Goal: Task Accomplishment & Management: Use online tool/utility

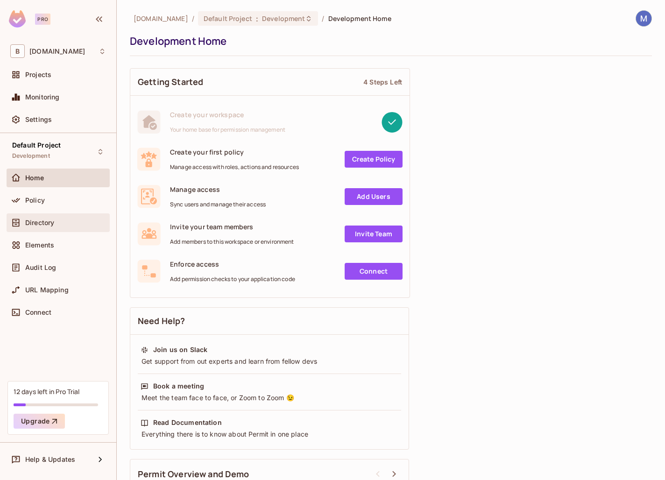
click at [66, 225] on div "Directory" at bounding box center [65, 222] width 81 height 7
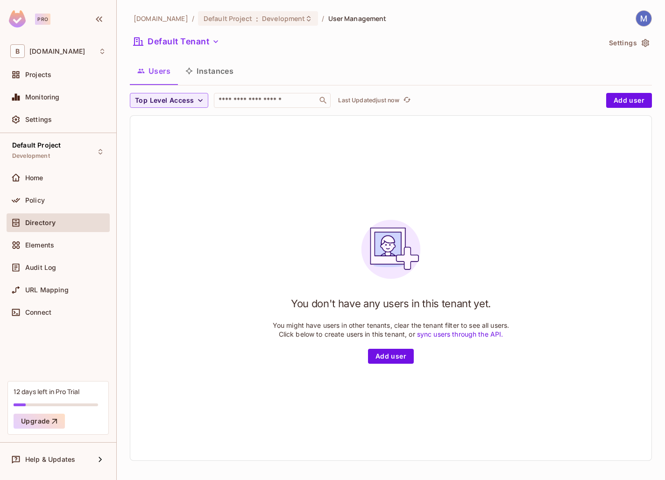
click at [243, 172] on div "You don't have any users in this tenant yet. You might have users in other tena…" at bounding box center [390, 288] width 521 height 345
drag, startPoint x: 267, startPoint y: 319, endPoint x: 364, endPoint y: 319, distance: 97.2
click at [364, 319] on div "You don't have any users in this tenant yet. You might have users in other tena…" at bounding box center [390, 288] width 521 height 345
drag, startPoint x: 290, startPoint y: 301, endPoint x: 517, endPoint y: 310, distance: 227.2
click at [517, 310] on div "You don't have any users in this tenant yet. You might have users in other tena…" at bounding box center [390, 288] width 521 height 345
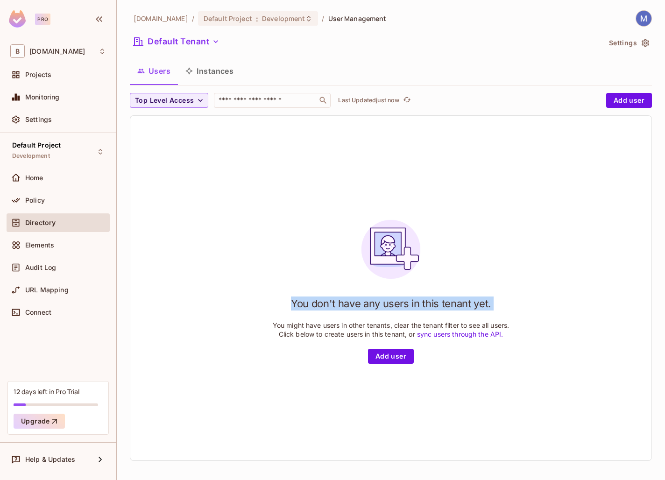
click at [517, 310] on div "You don't have any users in this tenant yet. You might have users in other tena…" at bounding box center [390, 288] width 521 height 345
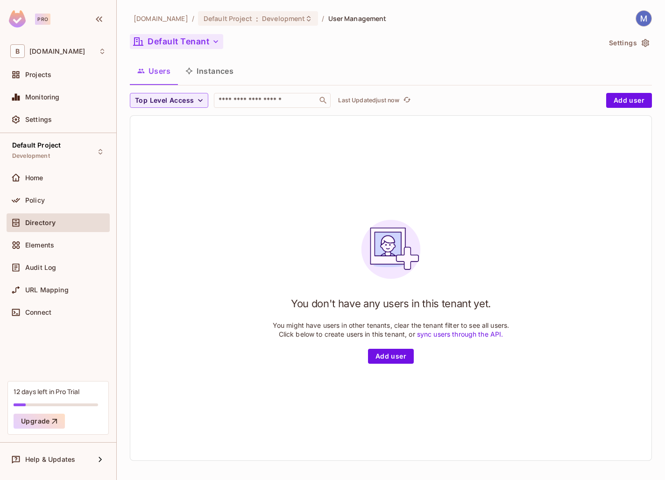
click at [181, 43] on button "Default Tenant" at bounding box center [176, 41] width 93 height 15
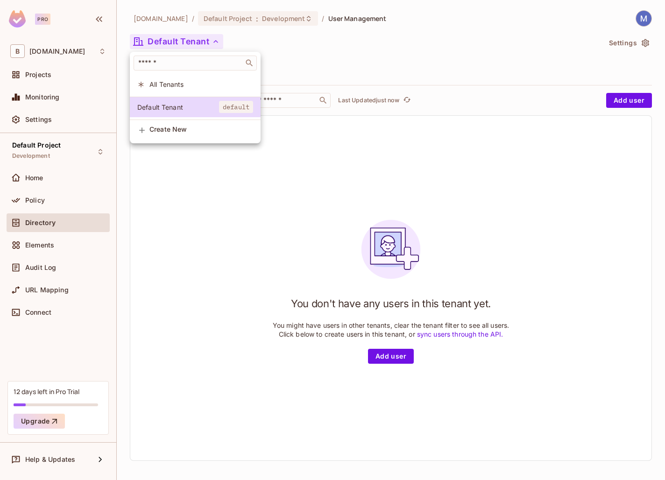
click at [313, 49] on div at bounding box center [332, 240] width 665 height 480
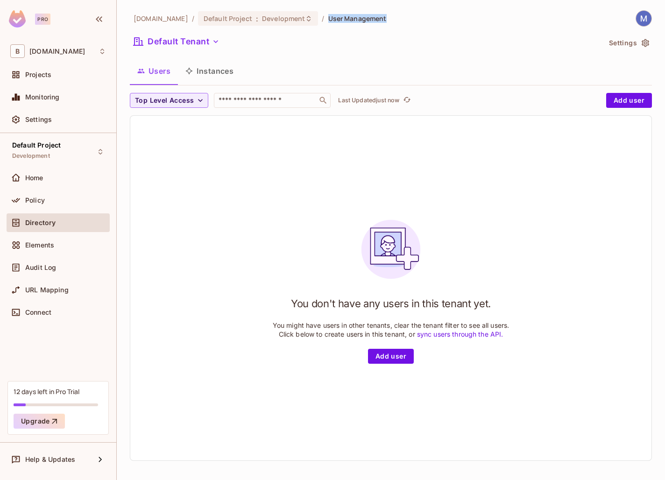
drag, startPoint x: 308, startPoint y: 17, endPoint x: 379, endPoint y: 17, distance: 70.6
click at [379, 17] on div "[DOMAIN_NAME] / Default Project : Development / User Management" at bounding box center [391, 18] width 522 height 16
drag, startPoint x: 275, startPoint y: 323, endPoint x: 381, endPoint y: 328, distance: 106.6
click at [382, 328] on p "You might have users in other tenants, clear the tenant filter to see all users…" at bounding box center [391, 330] width 237 height 18
click at [380, 326] on p "You might have users in other tenants, clear the tenant filter to see all users…" at bounding box center [391, 330] width 237 height 18
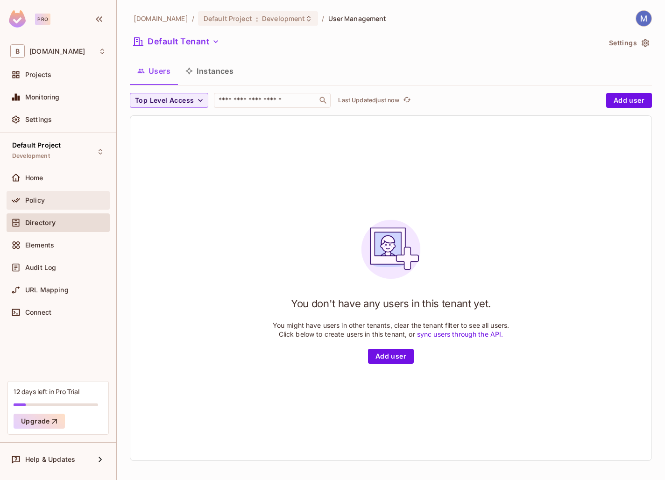
click at [72, 197] on div "Policy" at bounding box center [65, 200] width 81 height 7
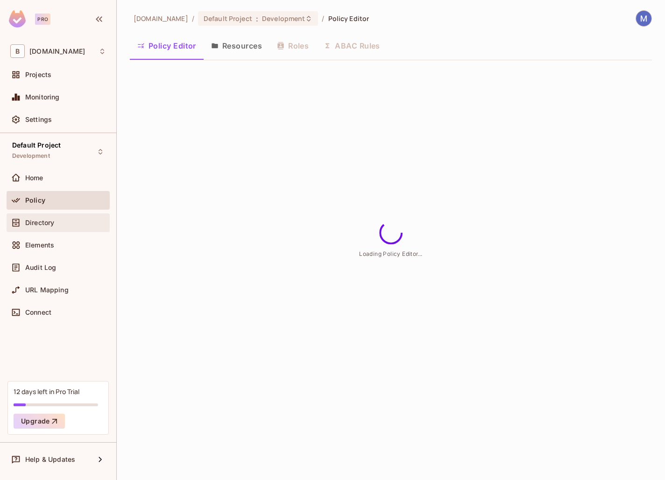
click at [67, 214] on div "Directory" at bounding box center [58, 223] width 103 height 19
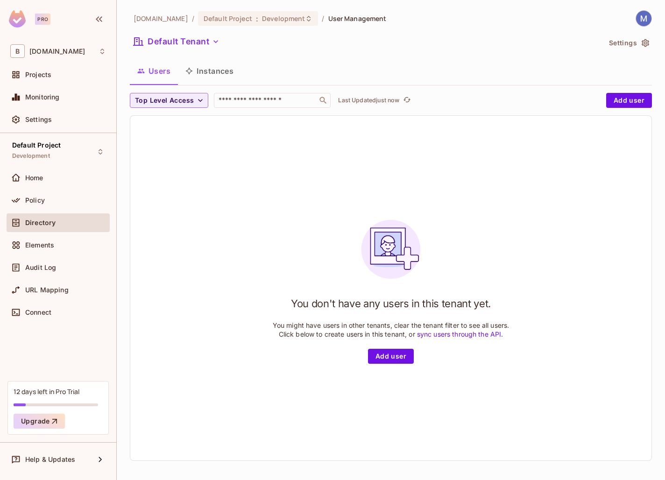
click at [200, 67] on button "Instances" at bounding box center [209, 70] width 63 height 23
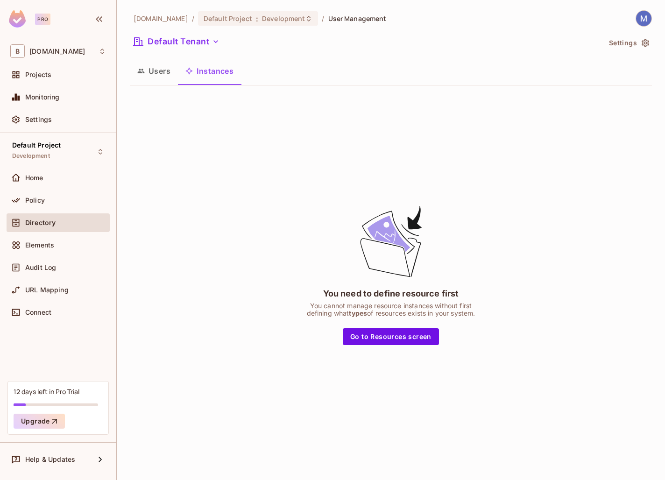
click at [150, 72] on button "Users" at bounding box center [154, 70] width 48 height 23
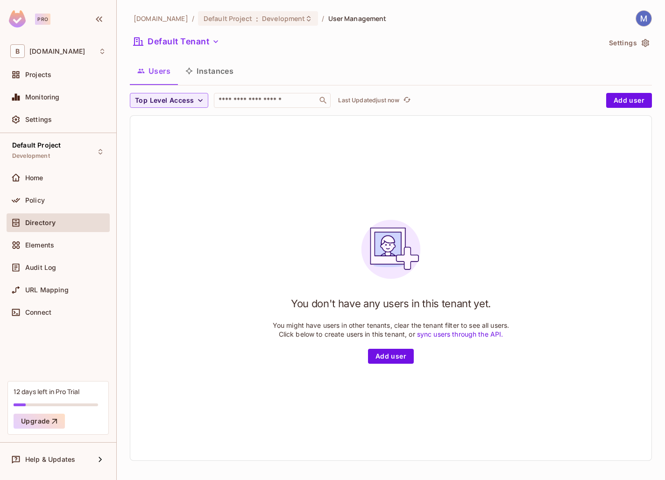
click at [207, 72] on button "Instances" at bounding box center [209, 70] width 63 height 23
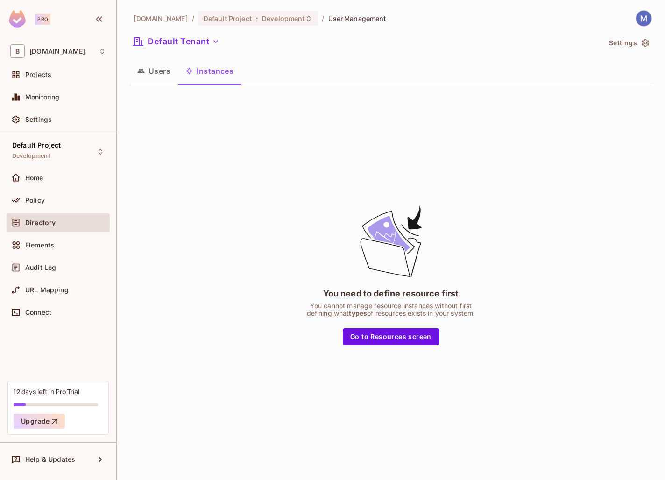
click at [169, 67] on button "Users" at bounding box center [154, 70] width 48 height 23
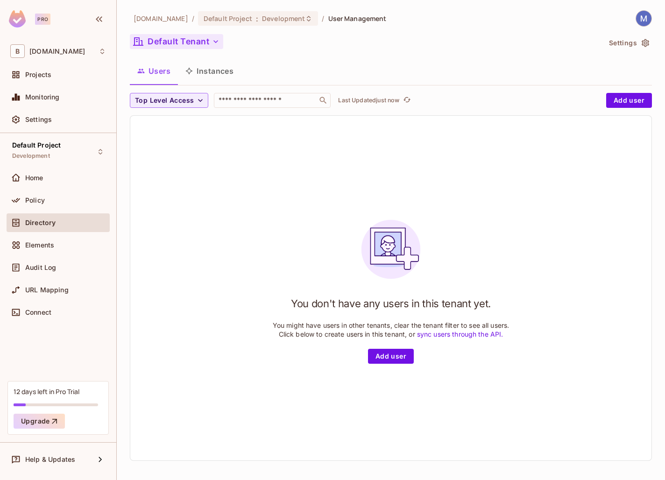
click at [193, 37] on button "Default Tenant" at bounding box center [176, 41] width 93 height 15
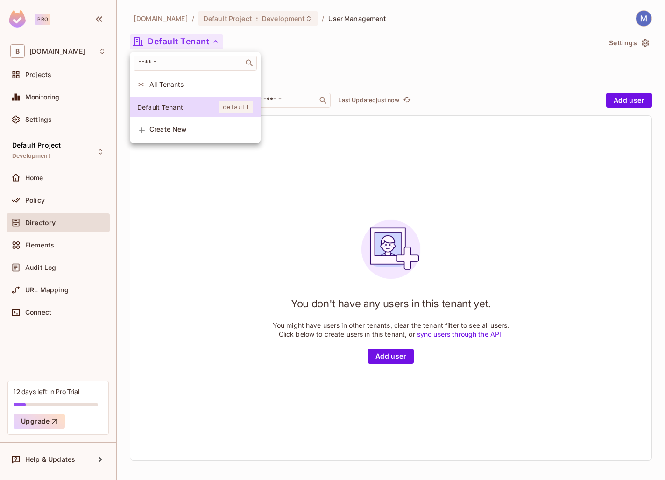
click at [193, 37] on div at bounding box center [332, 240] width 665 height 480
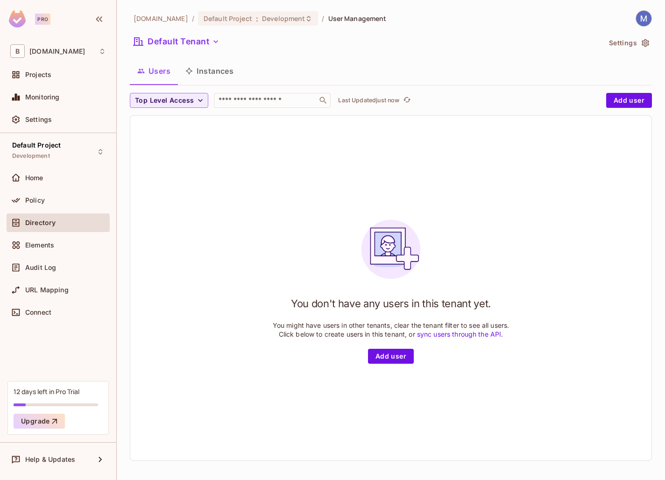
click at [203, 71] on button "Instances" at bounding box center [209, 70] width 63 height 23
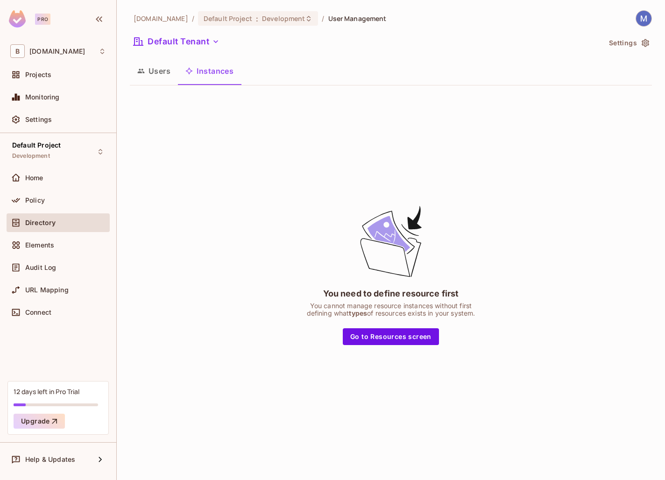
click at [152, 70] on button "Users" at bounding box center [154, 70] width 48 height 23
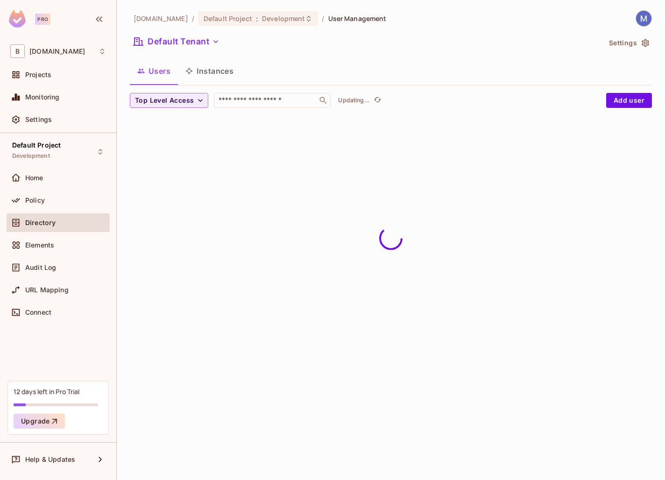
click at [217, 70] on button "Instances" at bounding box center [209, 70] width 63 height 23
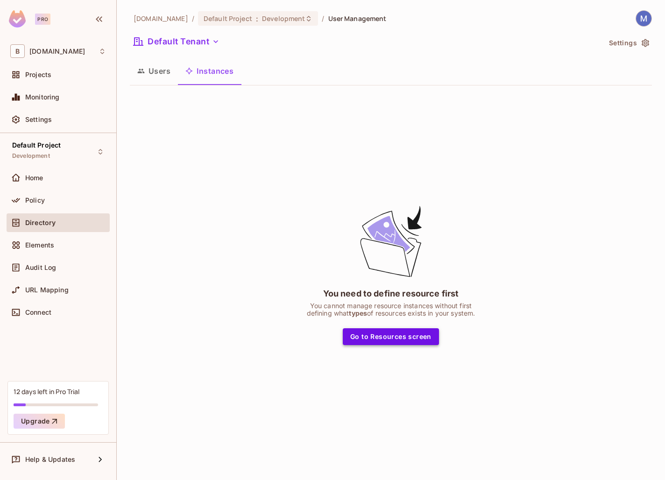
click at [406, 339] on button "Go to Resources screen" at bounding box center [391, 336] width 96 height 17
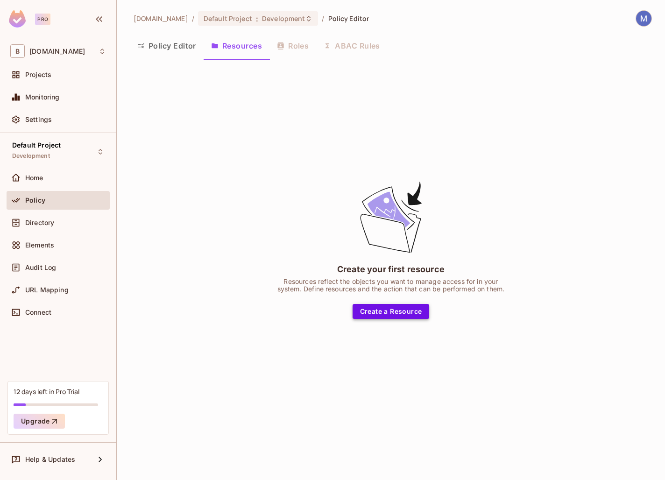
click at [407, 315] on button "Create a Resource" at bounding box center [391, 311] width 77 height 15
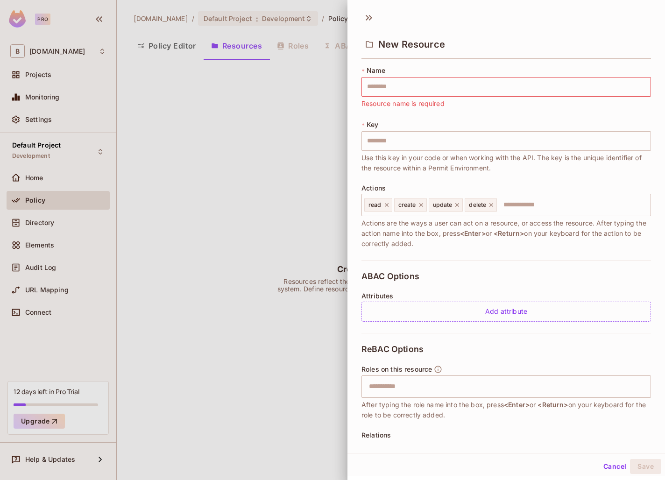
click at [233, 161] on div at bounding box center [332, 240] width 665 height 480
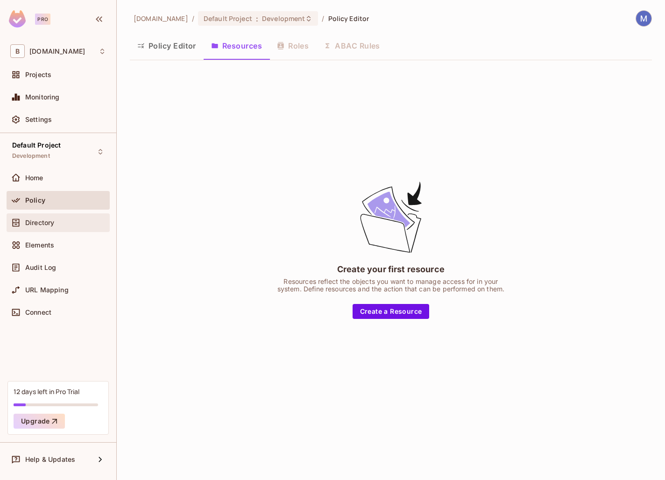
click at [27, 226] on span "Directory" at bounding box center [39, 222] width 29 height 7
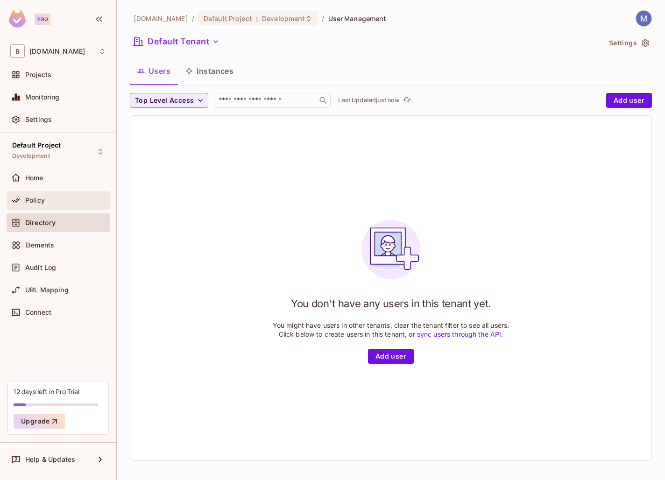
click at [73, 199] on div "Policy" at bounding box center [65, 200] width 81 height 7
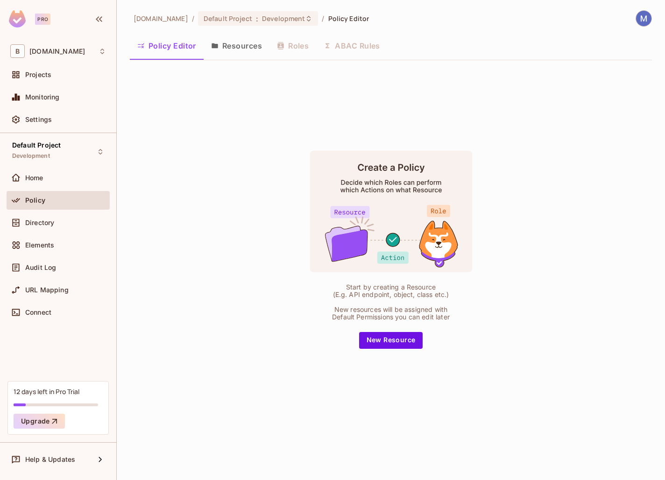
click at [246, 42] on button "Resources" at bounding box center [237, 45] width 66 height 23
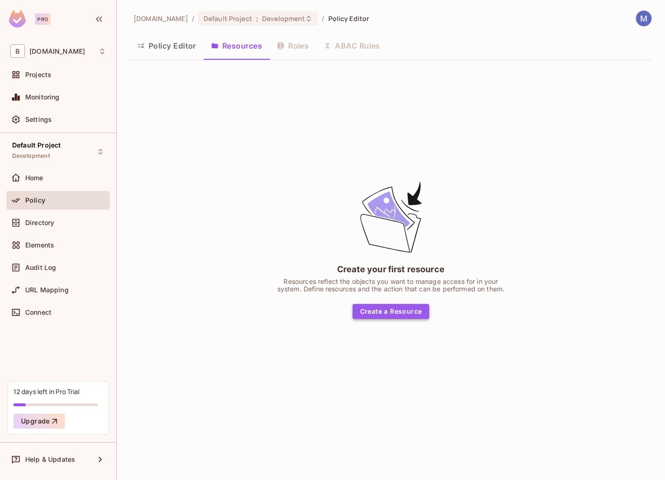
click at [403, 305] on button "Create a Resource" at bounding box center [391, 311] width 77 height 15
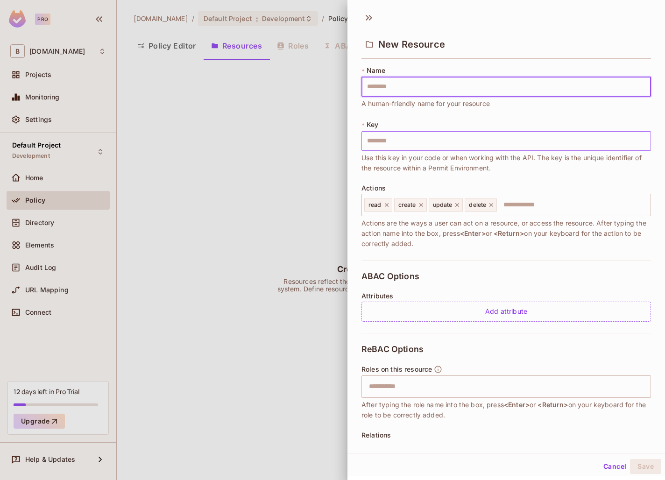
click at [440, 140] on input "text" at bounding box center [507, 141] width 290 height 20
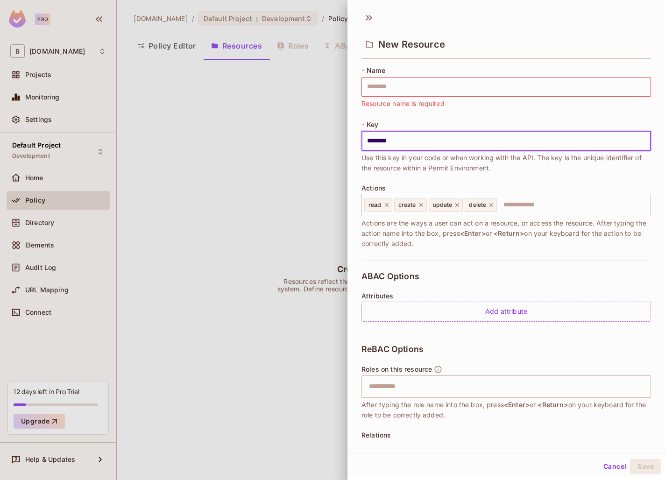
type input "********"
click at [371, 275] on span "ABAC Options" at bounding box center [391, 276] width 58 height 9
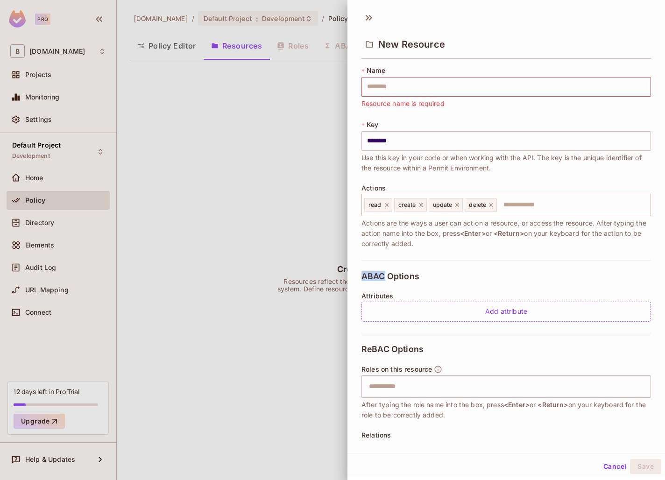
click at [371, 275] on span "ABAC Options" at bounding box center [391, 276] width 58 height 9
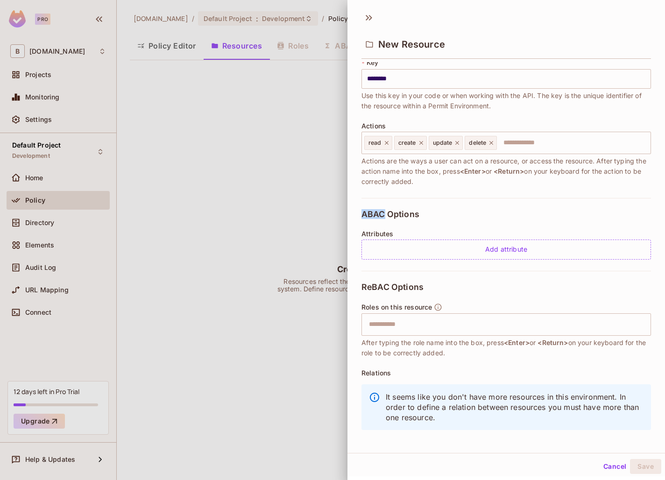
scroll to position [70, 0]
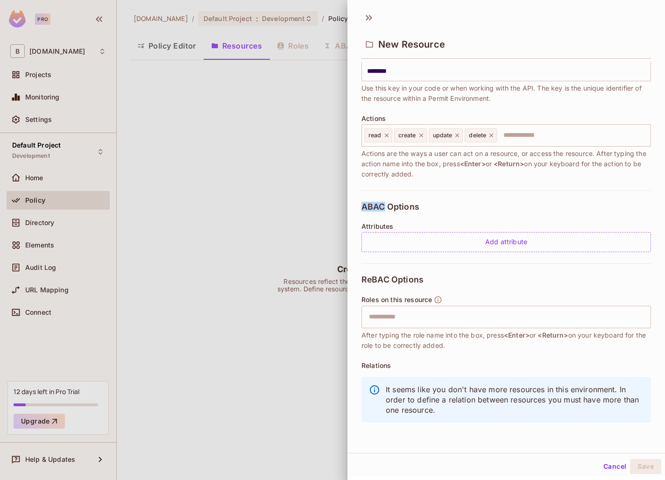
click at [370, 206] on span "ABAC Options" at bounding box center [391, 206] width 58 height 9
click at [375, 278] on span "ReBAC Options" at bounding box center [393, 279] width 62 height 9
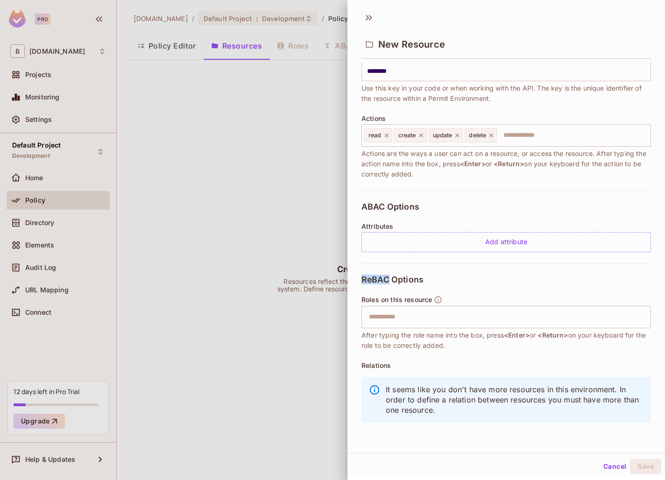
click at [375, 278] on span "ReBAC Options" at bounding box center [393, 279] width 62 height 9
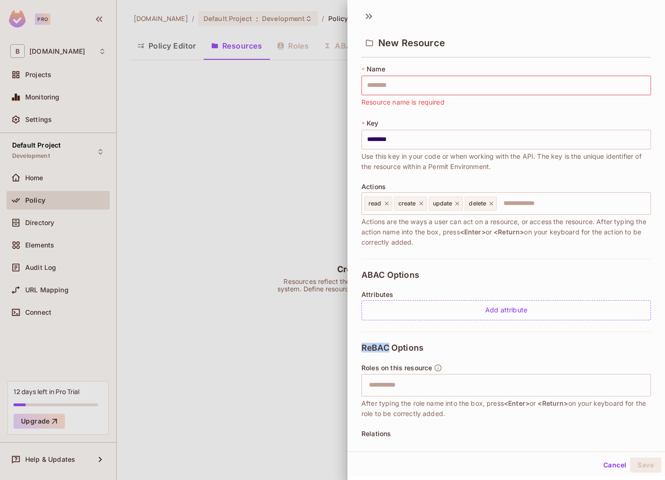
scroll to position [0, 0]
click at [400, 80] on input "text" at bounding box center [507, 87] width 290 height 20
type input "*"
type input "**"
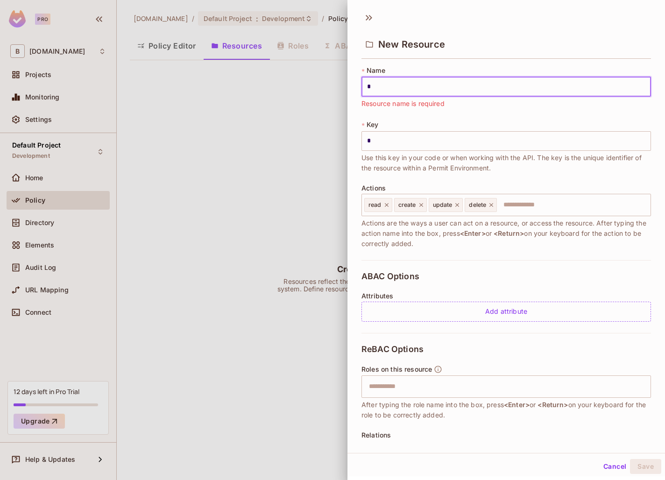
type input "**"
type input "***"
type input "****"
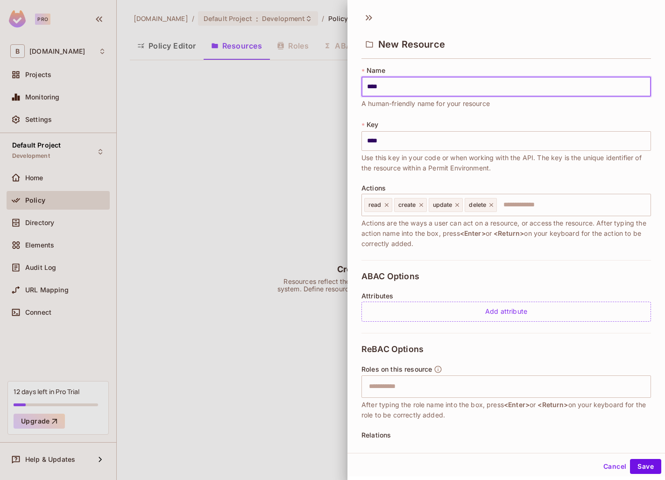
type input "*****"
type input "******"
type input "*******"
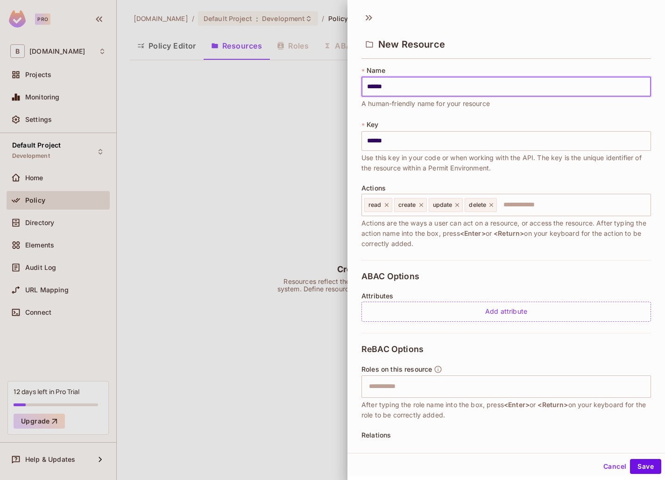
type input "*******"
type input "********"
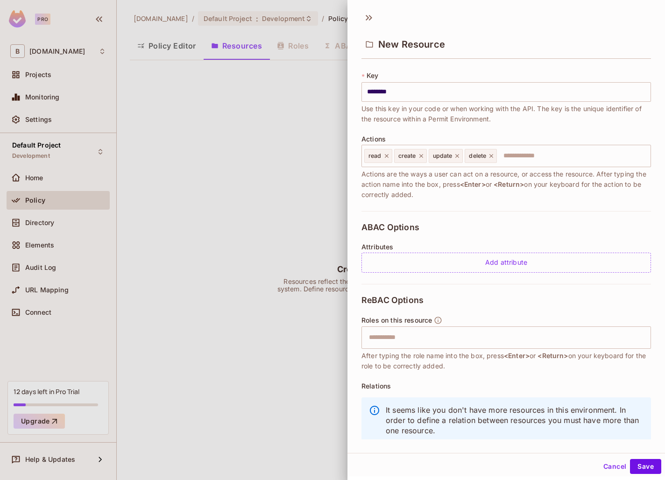
scroll to position [70, 0]
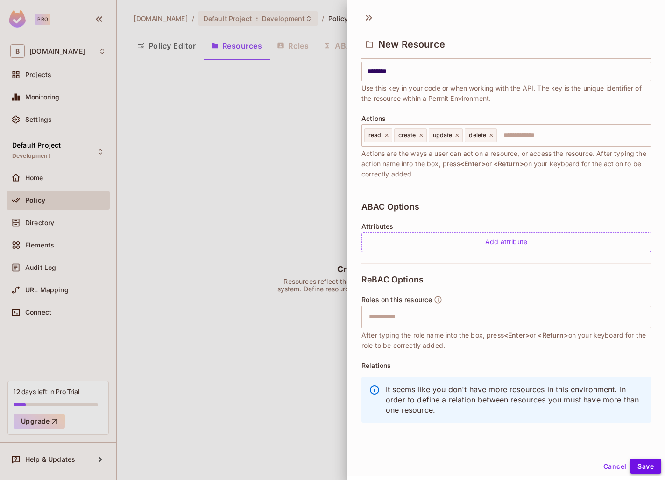
type input "********"
click at [646, 467] on button "Save" at bounding box center [645, 466] width 31 height 15
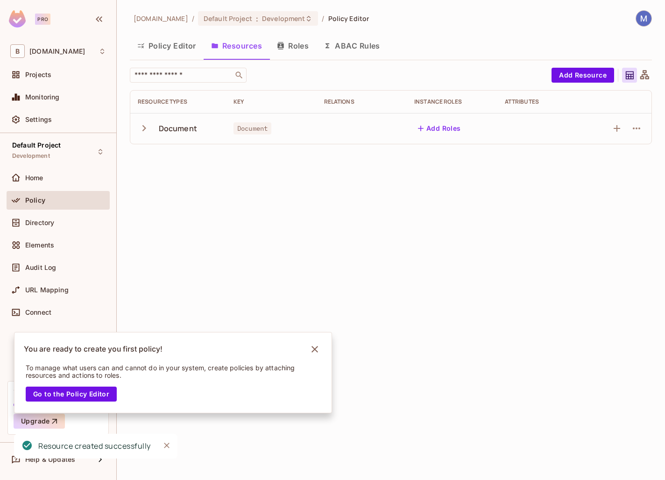
click at [154, 115] on td "Document" at bounding box center [178, 128] width 96 height 31
click at [446, 129] on button "Add Roles" at bounding box center [439, 128] width 50 height 15
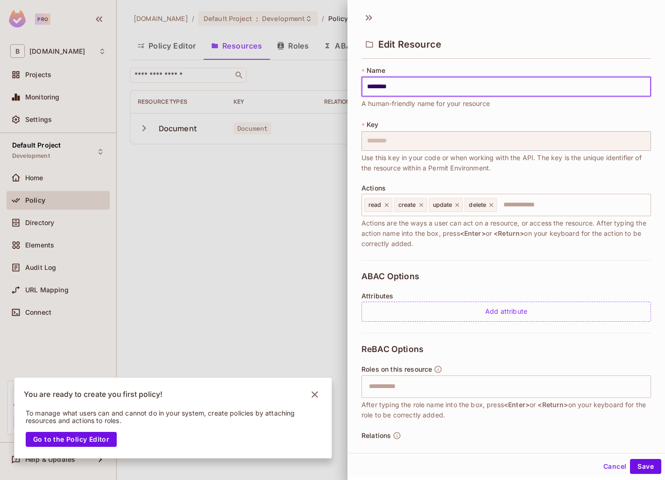
click at [277, 220] on div at bounding box center [332, 240] width 665 height 480
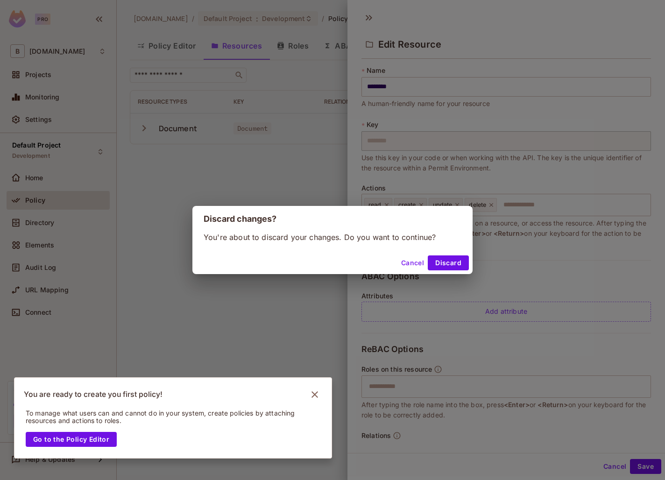
click at [440, 264] on button "Discard" at bounding box center [448, 263] width 41 height 15
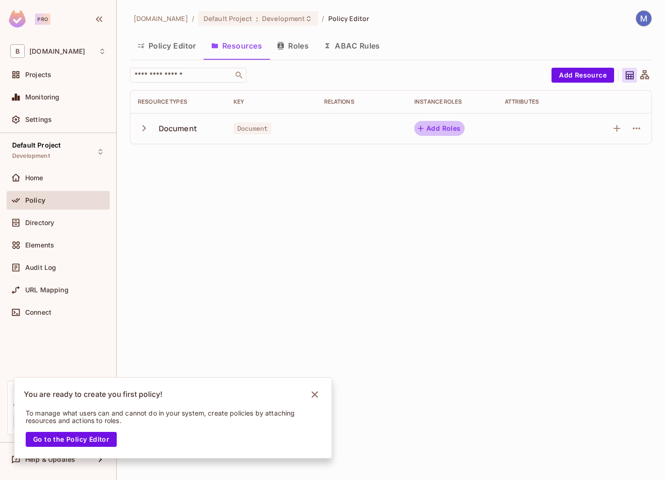
click at [446, 128] on button "Add Roles" at bounding box center [439, 128] width 50 height 15
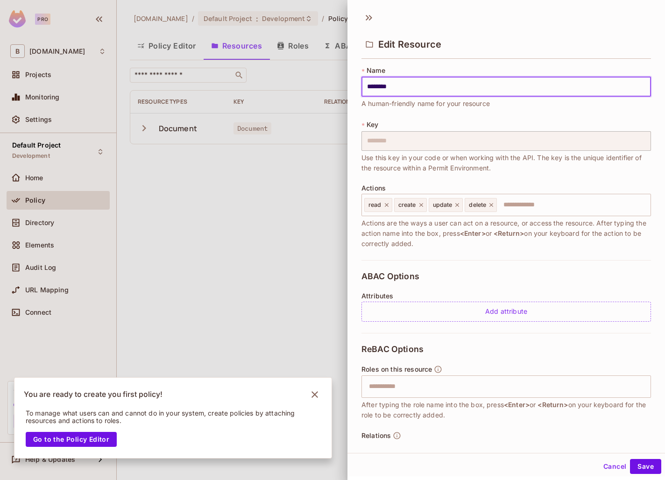
scroll to position [34, 0]
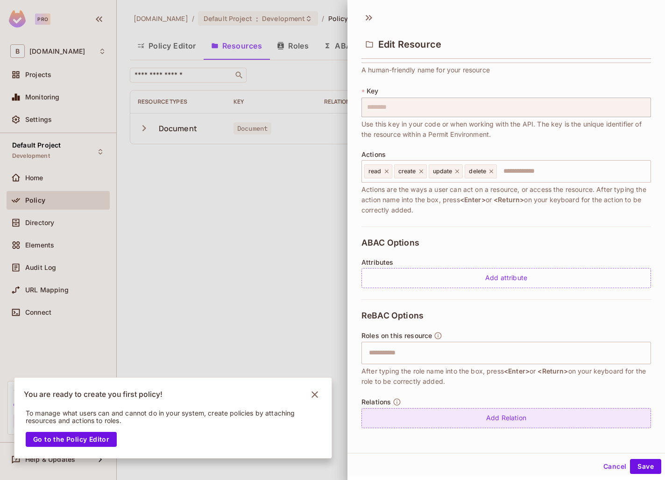
click at [518, 420] on div "Add Relation" at bounding box center [507, 418] width 290 height 20
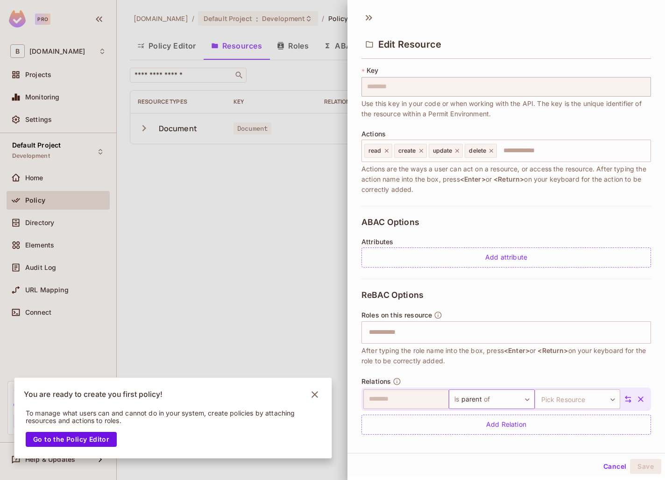
scroll to position [61, 0]
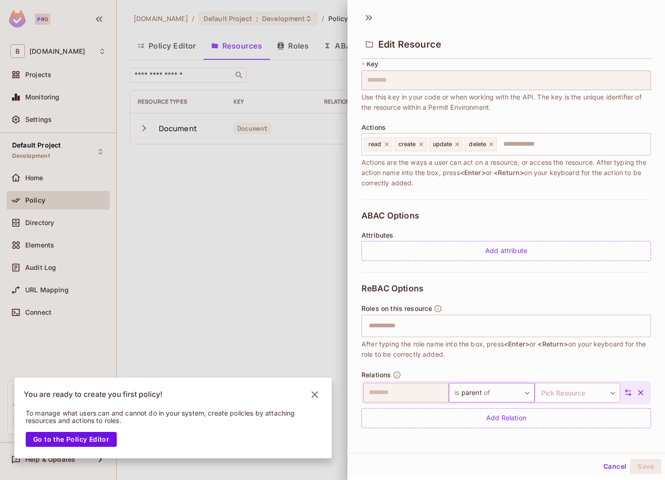
click at [489, 394] on body "Pro B [DOMAIN_NAME] Projects Monitoring Settings Default Project Development Ho…" at bounding box center [332, 240] width 665 height 480
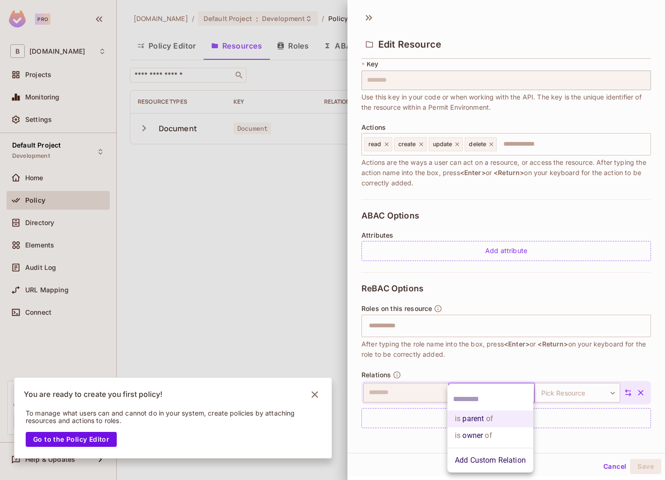
click at [546, 350] on div at bounding box center [332, 240] width 665 height 480
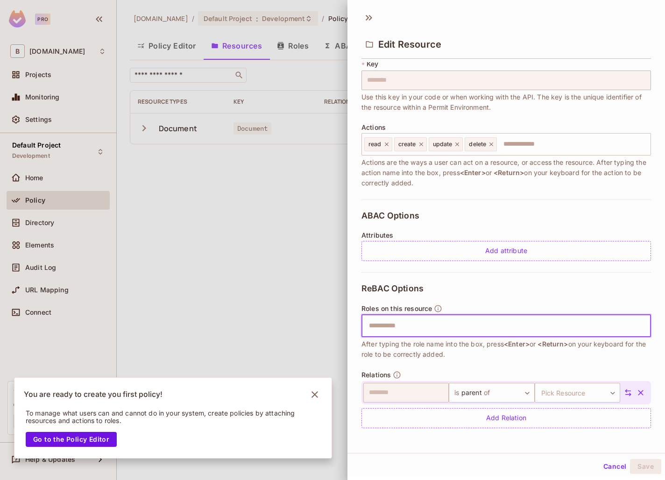
click at [490, 317] on input "text" at bounding box center [506, 326] width 284 height 19
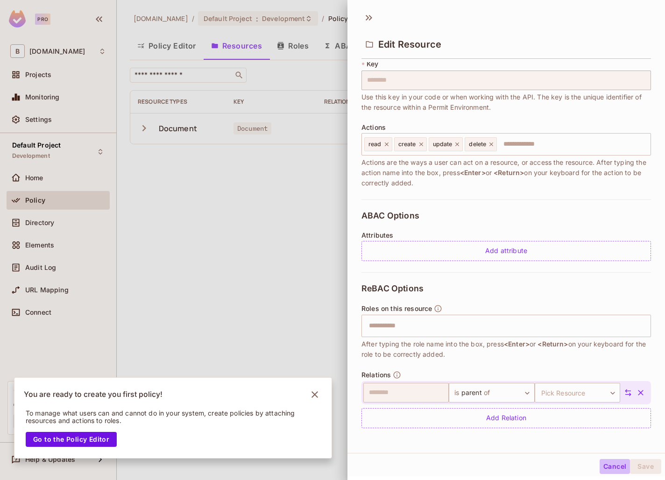
click at [609, 468] on button "Cancel" at bounding box center [615, 466] width 30 height 15
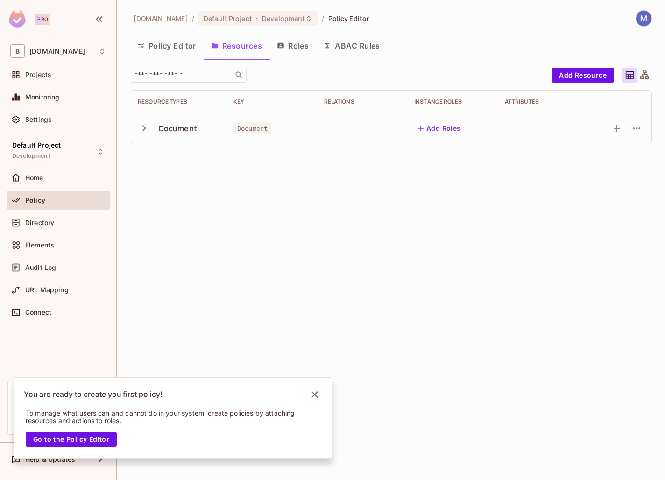
click at [292, 39] on button "Roles" at bounding box center [293, 45] width 47 height 23
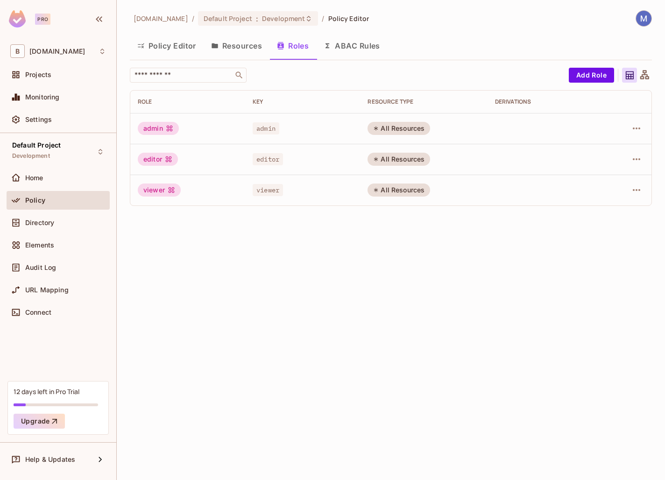
click at [353, 50] on button "ABAC Rules" at bounding box center [351, 45] width 71 height 23
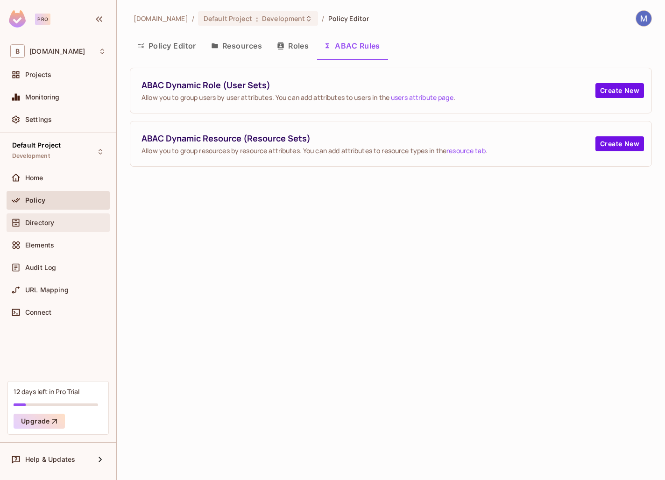
click at [68, 225] on div "Directory" at bounding box center [65, 222] width 81 height 7
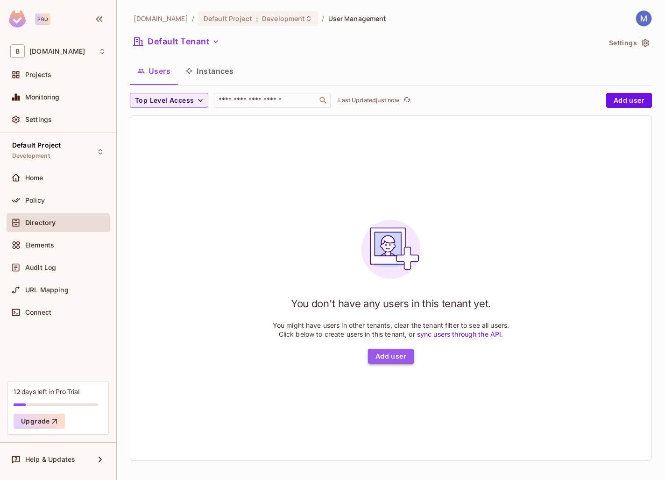
click at [384, 356] on button "Add user" at bounding box center [391, 356] width 46 height 15
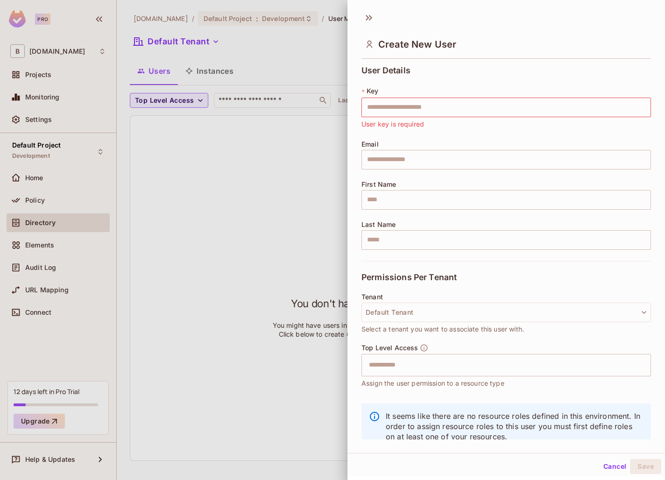
click at [265, 198] on div at bounding box center [332, 240] width 665 height 480
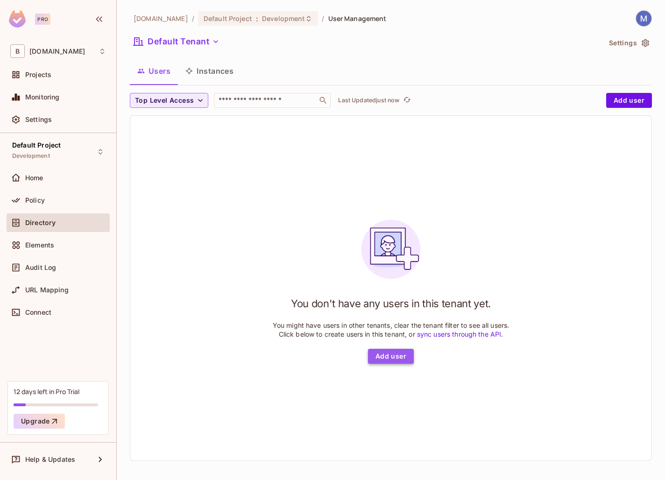
click at [395, 351] on button "Add user" at bounding box center [391, 356] width 46 height 15
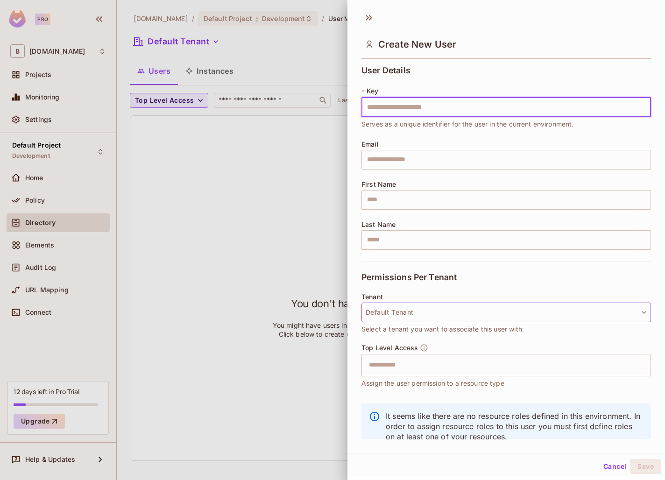
click at [436, 317] on button "Default Tenant" at bounding box center [507, 313] width 290 height 20
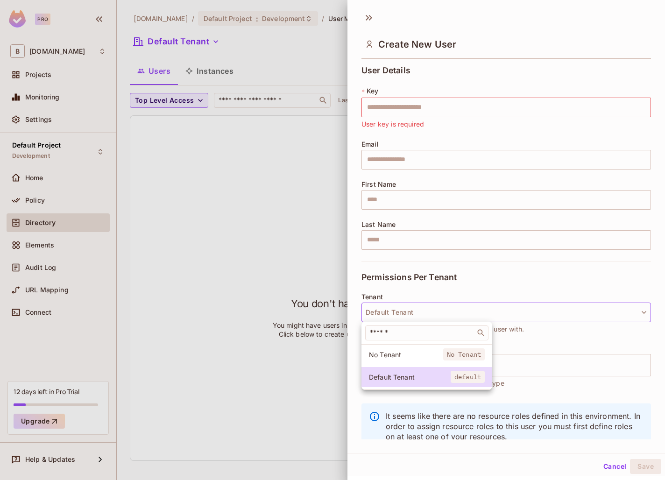
click at [410, 279] on div at bounding box center [332, 240] width 665 height 480
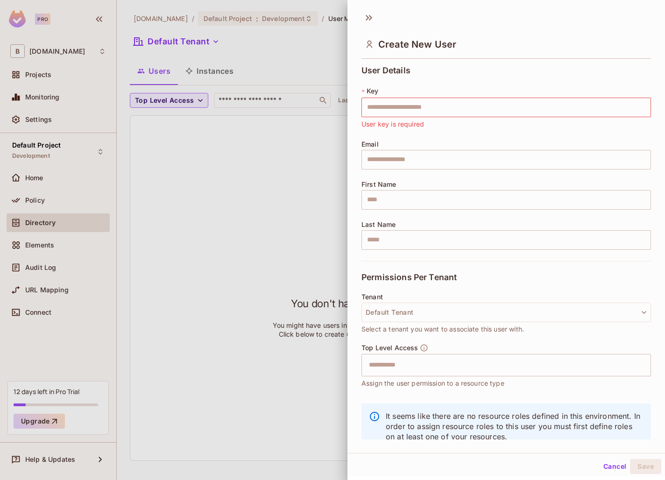
drag, startPoint x: 362, startPoint y: 270, endPoint x: 457, endPoint y: 270, distance: 95.8
click at [457, 270] on div "Permissions Per Tenant" at bounding box center [507, 277] width 290 height 32
drag, startPoint x: 366, startPoint y: 275, endPoint x: 485, endPoint y: 274, distance: 118.2
click at [485, 275] on div "Permissions Per Tenant" at bounding box center [507, 277] width 290 height 32
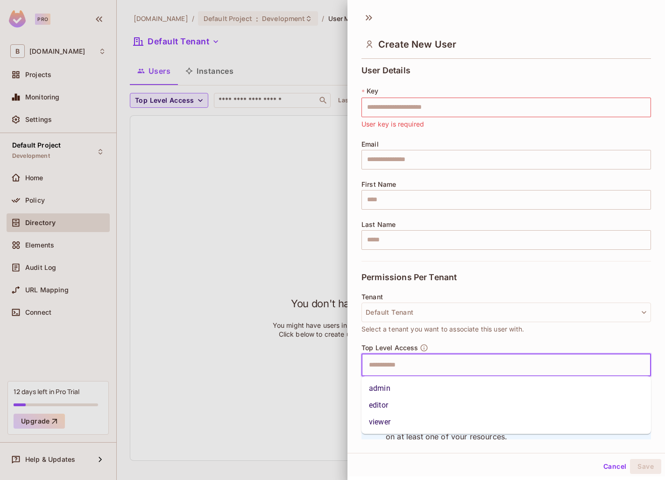
click at [425, 368] on input "text" at bounding box center [499, 365] width 270 height 19
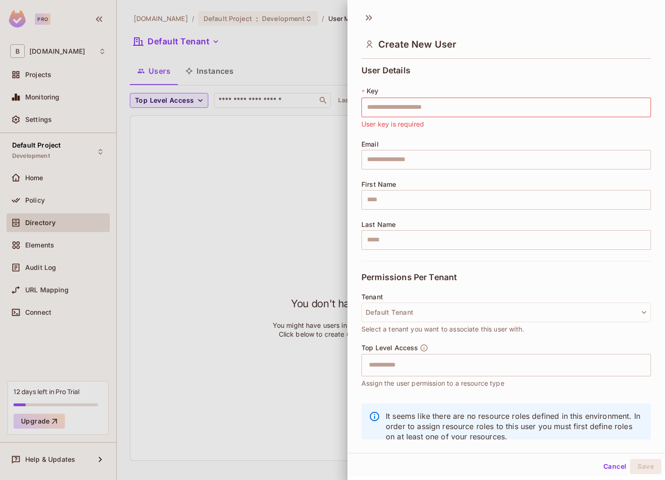
click at [432, 285] on div "Permissions Per Tenant" at bounding box center [507, 277] width 290 height 32
click at [429, 307] on button "Default Tenant" at bounding box center [507, 313] width 290 height 20
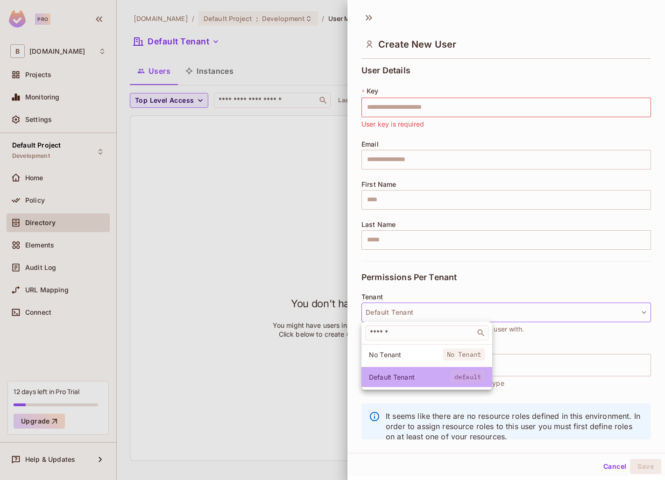
click at [417, 379] on span "Default Tenant" at bounding box center [410, 377] width 82 height 9
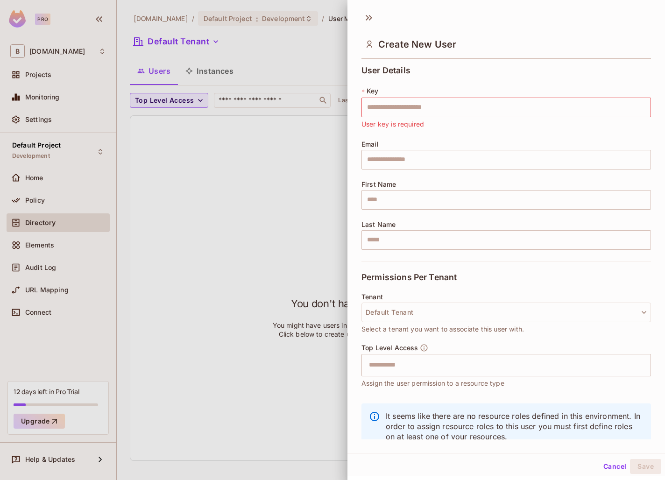
click at [330, 122] on div at bounding box center [332, 240] width 665 height 480
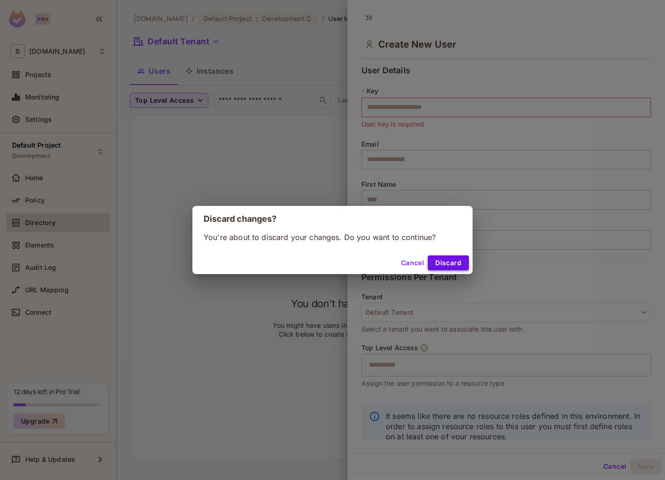
click at [454, 265] on button "Discard" at bounding box center [448, 263] width 41 height 15
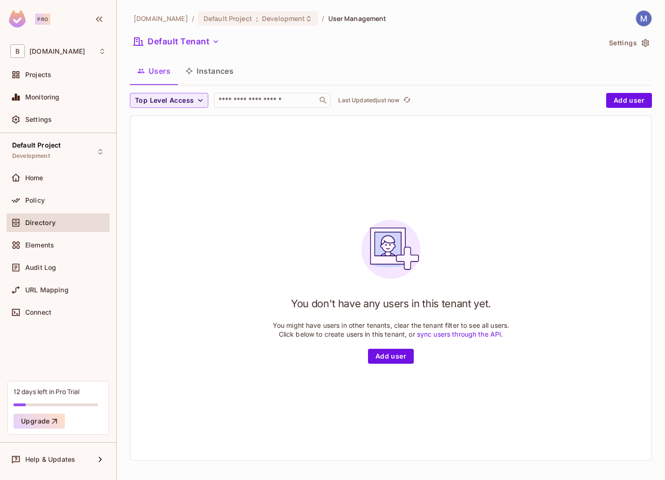
click at [215, 72] on button "Instances" at bounding box center [209, 70] width 63 height 23
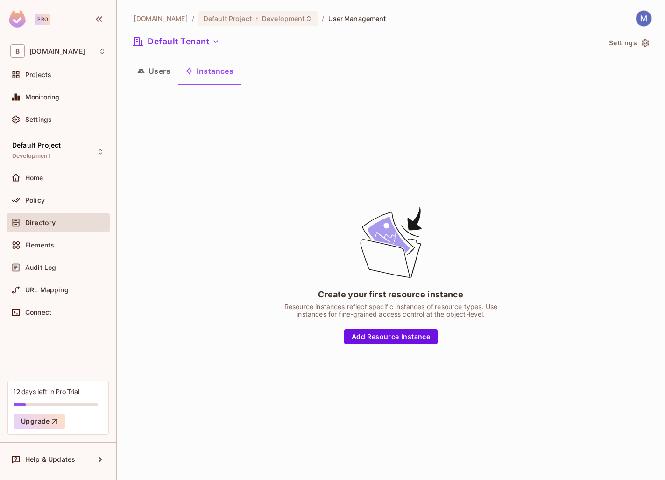
click at [158, 73] on button "Users" at bounding box center [154, 70] width 48 height 23
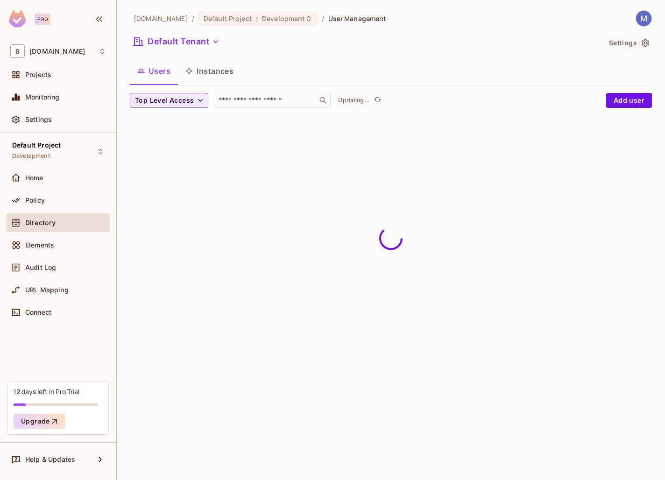
click at [199, 34] on div "[DOMAIN_NAME] / Default Project : Development / User Management Default Tenant …" at bounding box center [391, 66] width 522 height 113
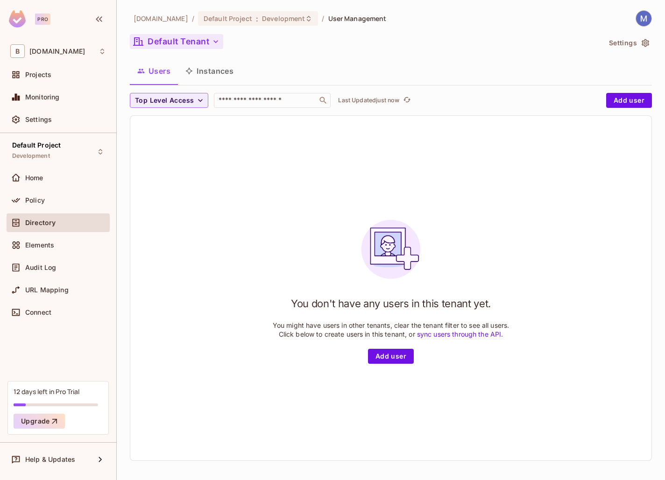
click at [218, 43] on icon "button" at bounding box center [215, 41] width 9 height 9
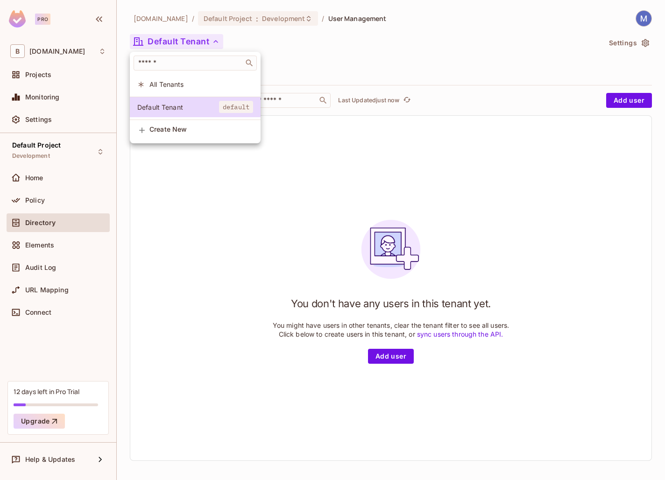
click at [309, 15] on div at bounding box center [332, 240] width 665 height 480
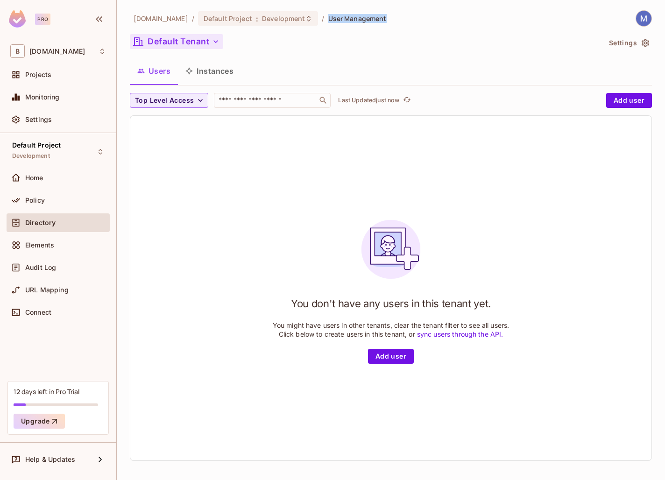
drag, startPoint x: 314, startPoint y: 18, endPoint x: 430, endPoint y: 30, distance: 117.4
click at [430, 29] on div "[DOMAIN_NAME] / Default Project : Development / User Management Default Tenant …" at bounding box center [391, 239] width 522 height 458
click at [230, 69] on button "Instances" at bounding box center [209, 70] width 63 height 23
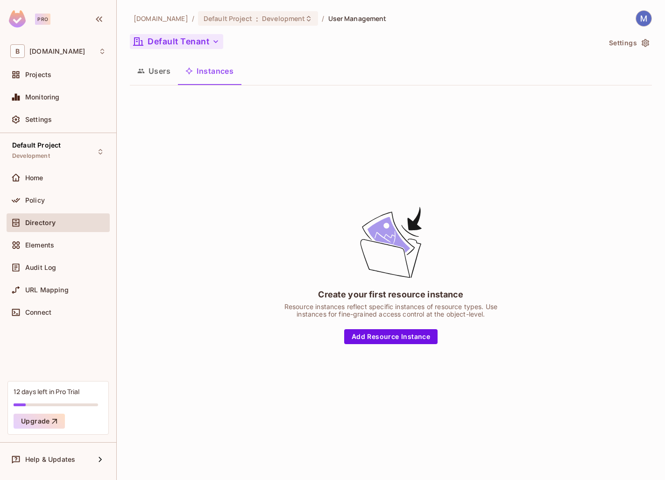
click at [292, 306] on div "Resource instances reflect specific instances of resource types. Use instances …" at bounding box center [391, 310] width 234 height 15
click at [499, 337] on div "Create your first resource instance Resource instances reflect specific instanc…" at bounding box center [391, 274] width 234 height 139
click at [402, 341] on button "Add Resource Instance" at bounding box center [390, 336] width 93 height 15
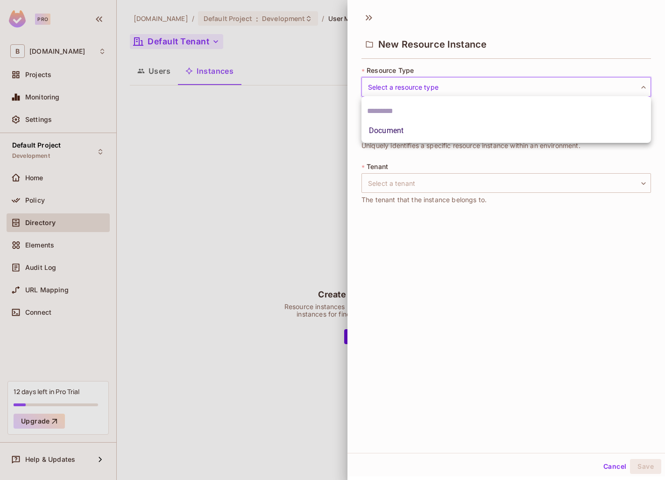
click at [426, 89] on body "Pro B [DOMAIN_NAME] Projects Monitoring Settings Default Project Development Ho…" at bounding box center [332, 240] width 665 height 480
click at [412, 128] on li "Document" at bounding box center [507, 130] width 290 height 17
type input "********"
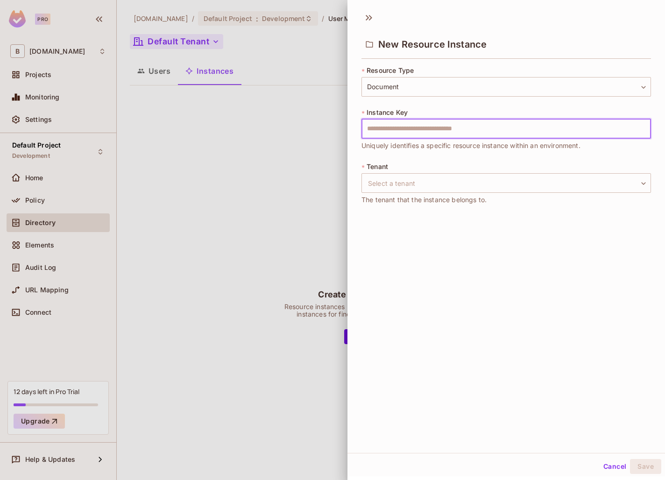
click at [422, 130] on input "text" at bounding box center [507, 129] width 290 height 20
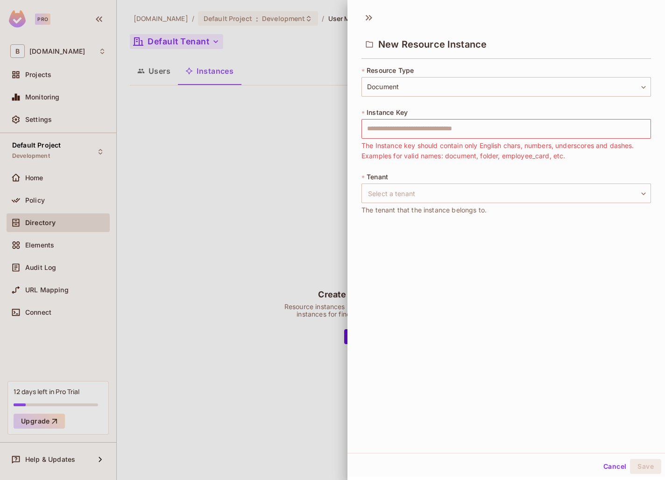
click at [553, 152] on div "* Resource Type Document ******** ​ * Instance Key ​ The Instance key should co…" at bounding box center [507, 146] width 290 height 161
click at [468, 128] on input "text" at bounding box center [507, 129] width 290 height 20
click at [501, 261] on div "New Resource Instance * Resource Type Document ******** ​ * Instance Key ​ The …" at bounding box center [507, 230] width 318 height 447
click at [410, 126] on input "text" at bounding box center [507, 129] width 290 height 20
click at [428, 110] on div "* Instance Key ​ The Instance key should contain only English chars, numbers, u…" at bounding box center [507, 134] width 290 height 53
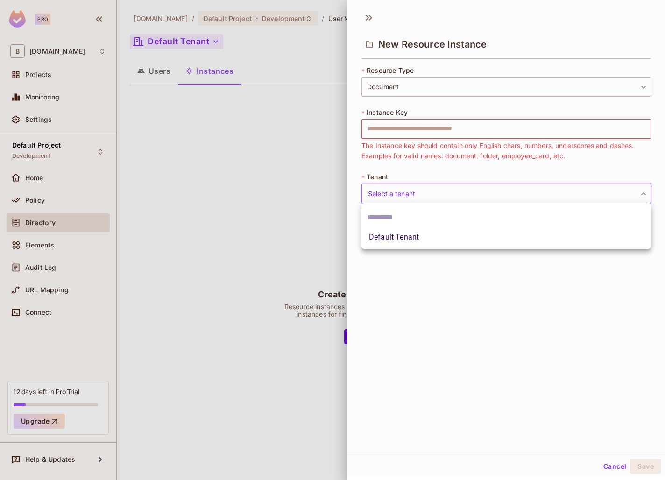
click at [423, 195] on body "Pro B [DOMAIN_NAME] Projects Monitoring Settings Default Project Development Ho…" at bounding box center [332, 240] width 665 height 480
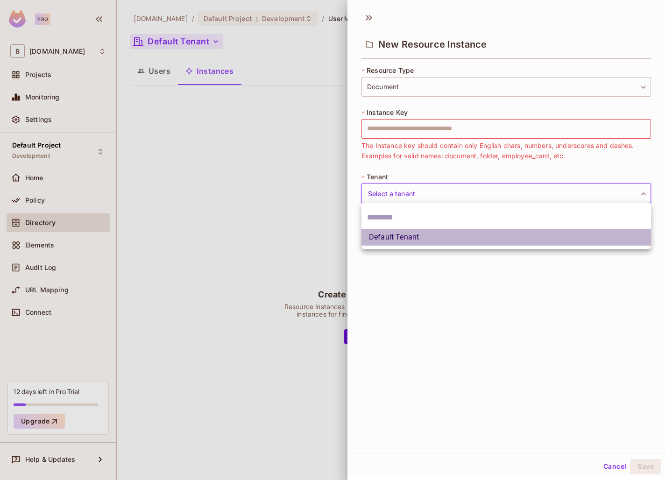
click at [432, 241] on li "Default Tenant" at bounding box center [507, 237] width 290 height 17
type input "*******"
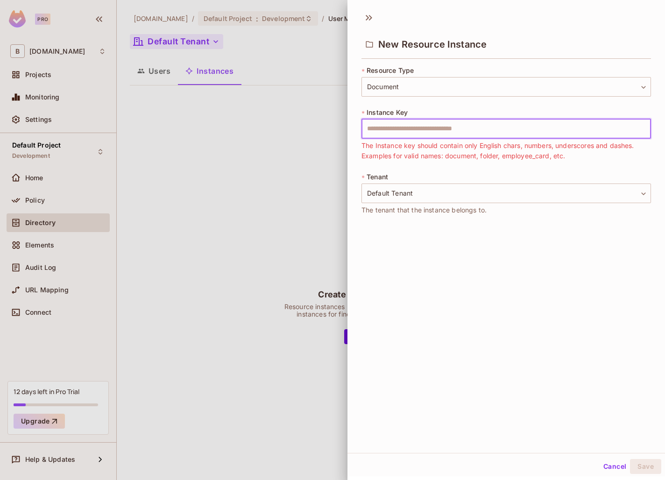
click at [445, 129] on input "text" at bounding box center [507, 129] width 290 height 20
click at [535, 235] on div "New Resource Instance * Resource Type Document ******** ​ * Instance Key ​ The …" at bounding box center [507, 230] width 318 height 447
click at [456, 156] on span "The Instance key should contain only English chars, numbers, underscores and da…" at bounding box center [507, 151] width 290 height 21
click at [440, 121] on input "text" at bounding box center [507, 129] width 290 height 20
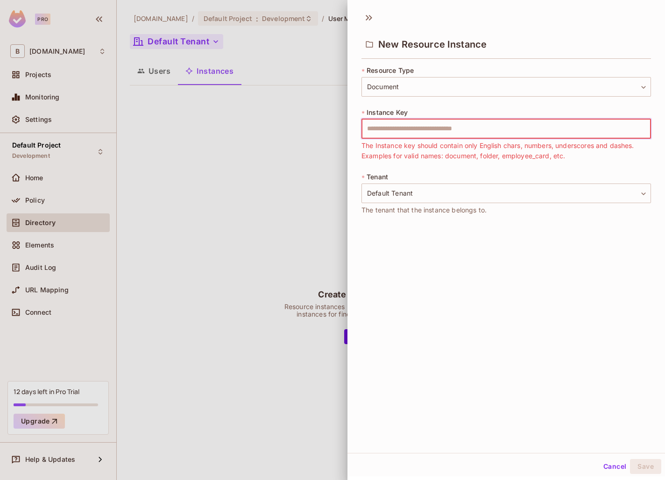
click at [298, 125] on div at bounding box center [332, 240] width 665 height 480
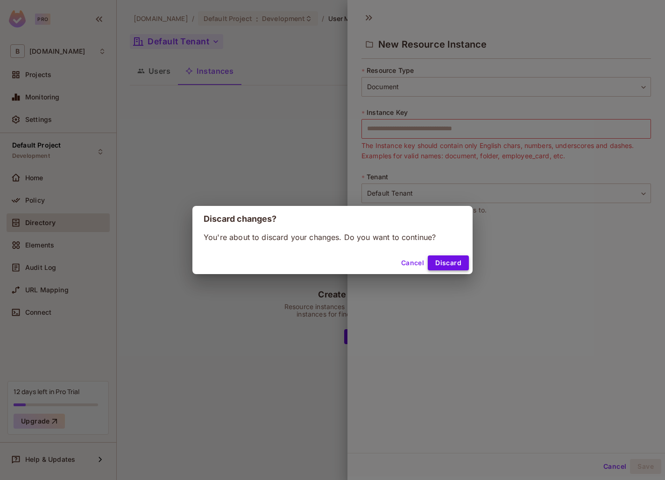
click at [459, 267] on button "Discard" at bounding box center [448, 263] width 41 height 15
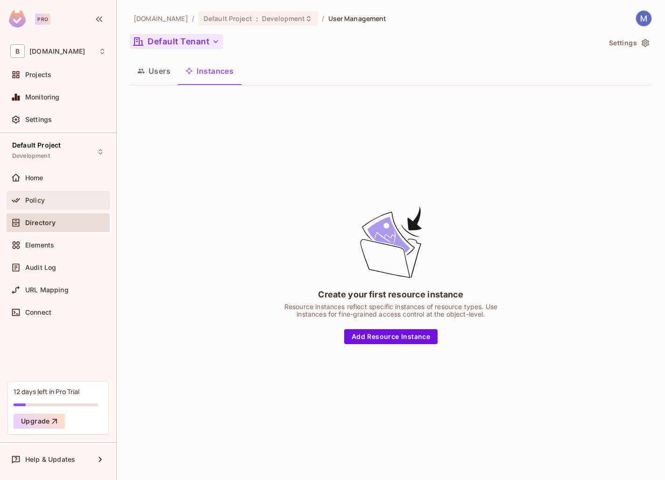
click at [49, 198] on div "Policy" at bounding box center [65, 200] width 81 height 7
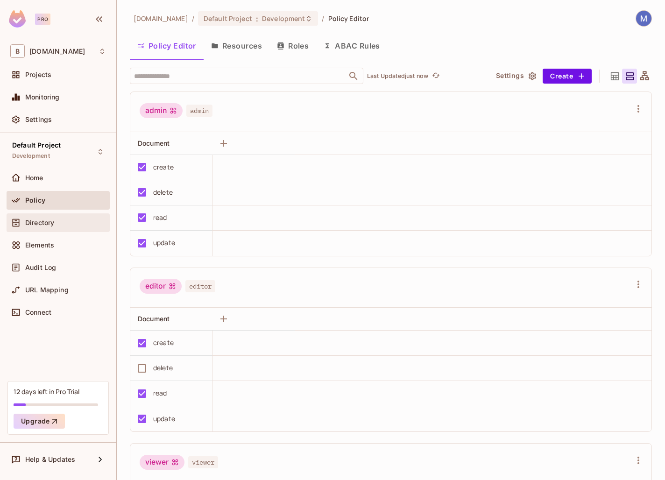
click at [55, 216] on div "Directory" at bounding box center [58, 223] width 103 height 19
